Goal: Find specific page/section: Find specific page/section

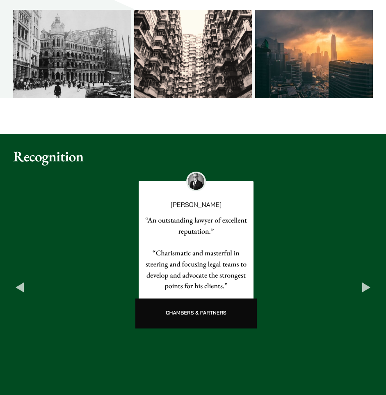
scroll to position [821, 0]
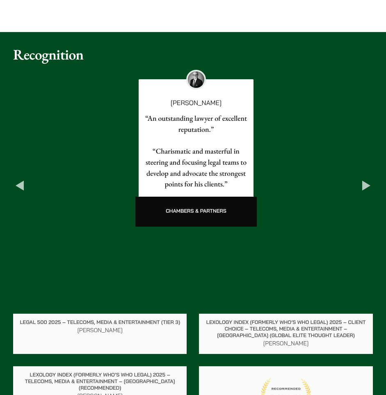
click at [163, 134] on p "“An outstanding lawyer of excellent reputation.”" at bounding box center [196, 124] width 103 height 22
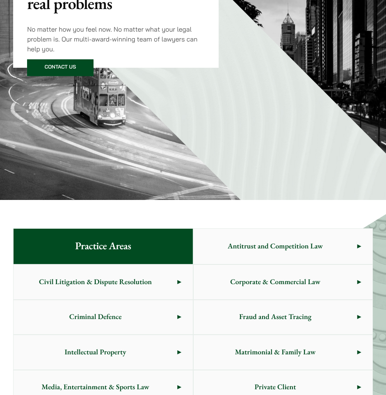
scroll to position [0, 0]
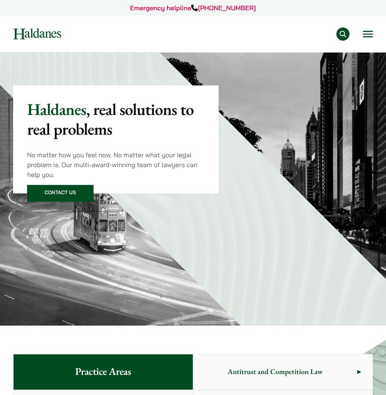
click at [371, 34] on button "Open menu" at bounding box center [368, 34] width 10 height 7
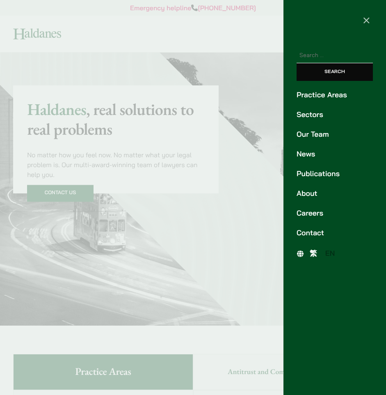
click at [310, 136] on link "Our Team" at bounding box center [335, 134] width 76 height 11
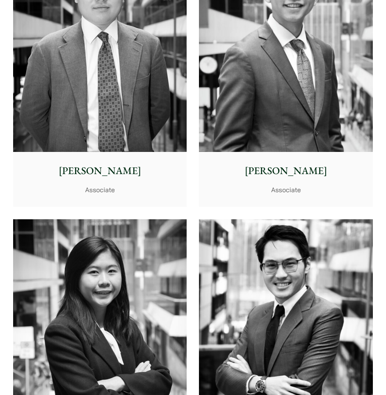
scroll to position [4723, 0]
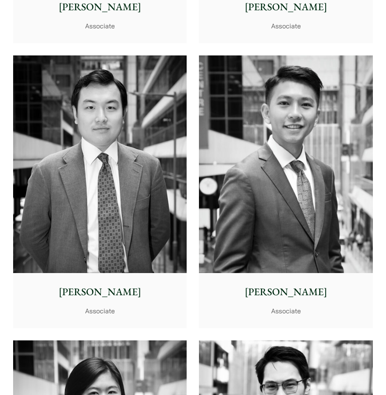
click at [220, 183] on img at bounding box center [286, 163] width 174 height 217
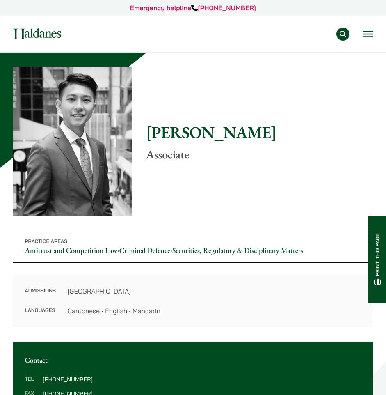
scroll to position [137, 0]
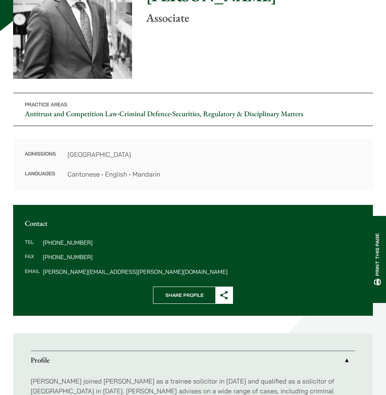
click at [84, 152] on dd "[GEOGRAPHIC_DATA]" at bounding box center [214, 154] width 294 height 10
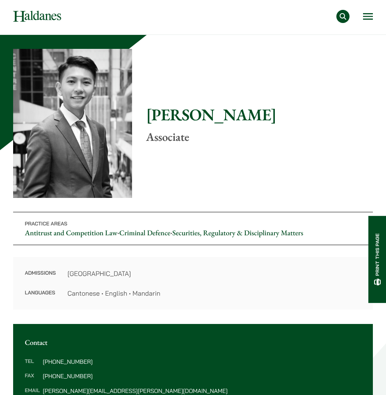
scroll to position [0, 0]
